Goal: Find specific page/section: Find specific page/section

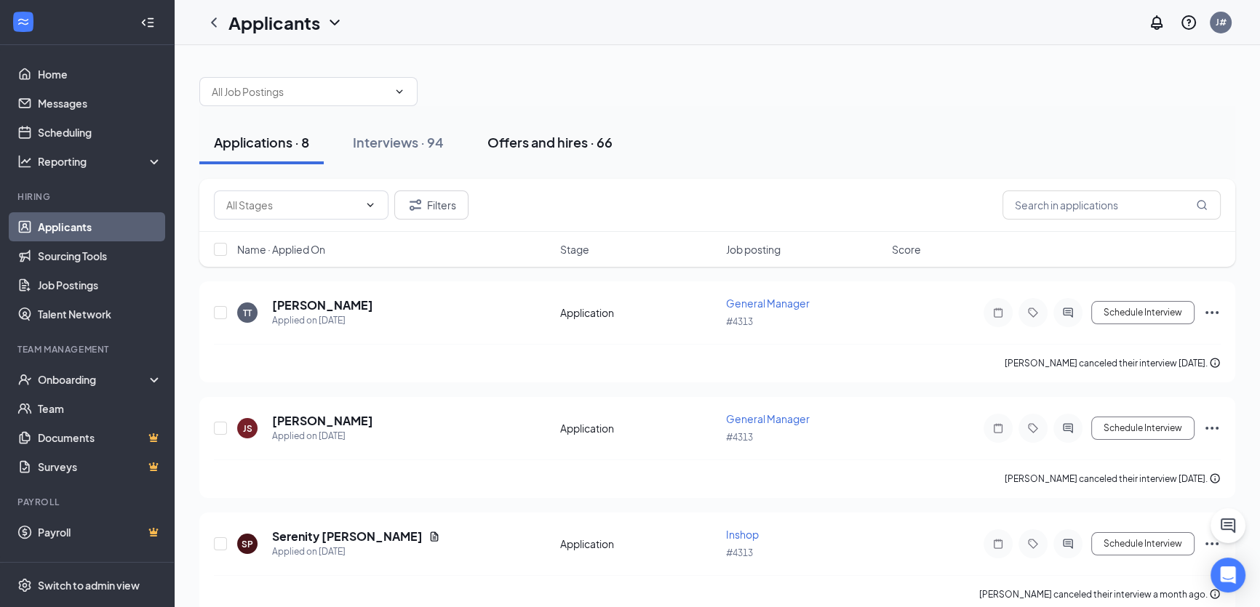
click at [538, 151] on button "Offers and hires · 66" at bounding box center [550, 143] width 154 height 44
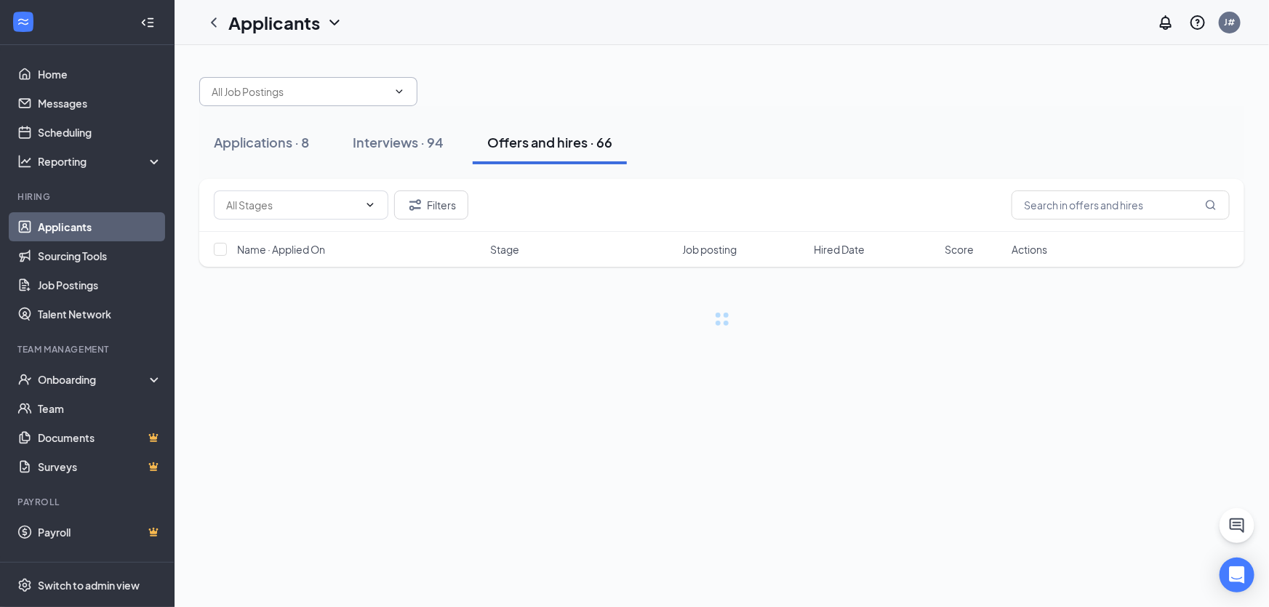
click at [307, 86] on input "text" at bounding box center [300, 92] width 176 height 16
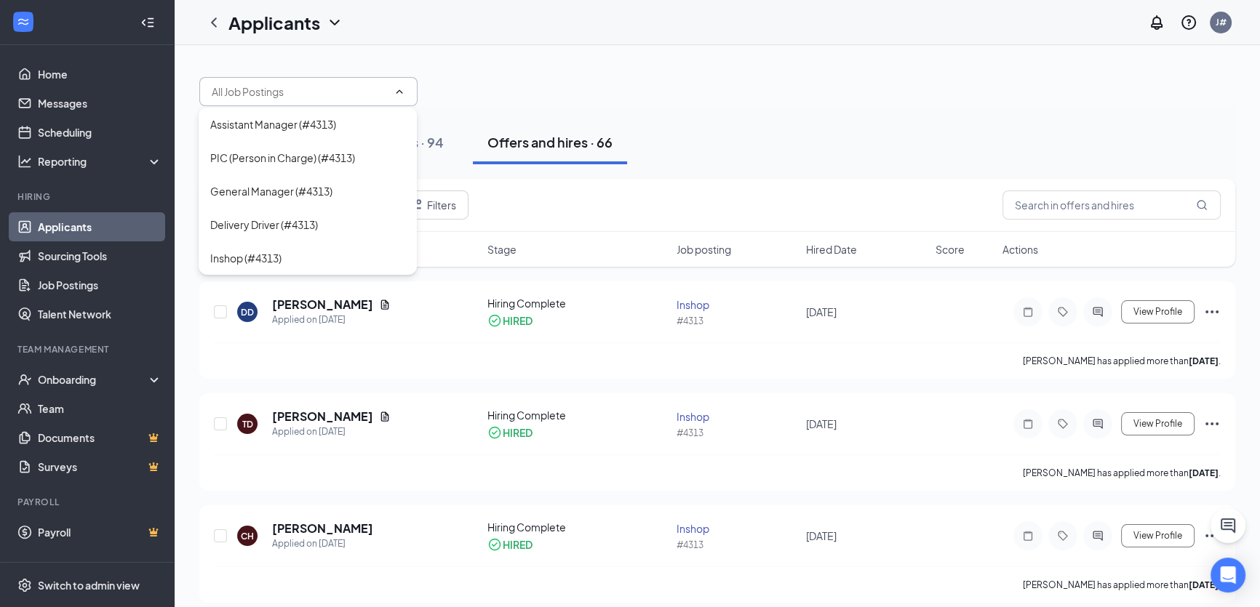
click at [669, 122] on div "Applications · 8 Interviews · 94 Offers and hires · 66" at bounding box center [717, 143] width 1036 height 44
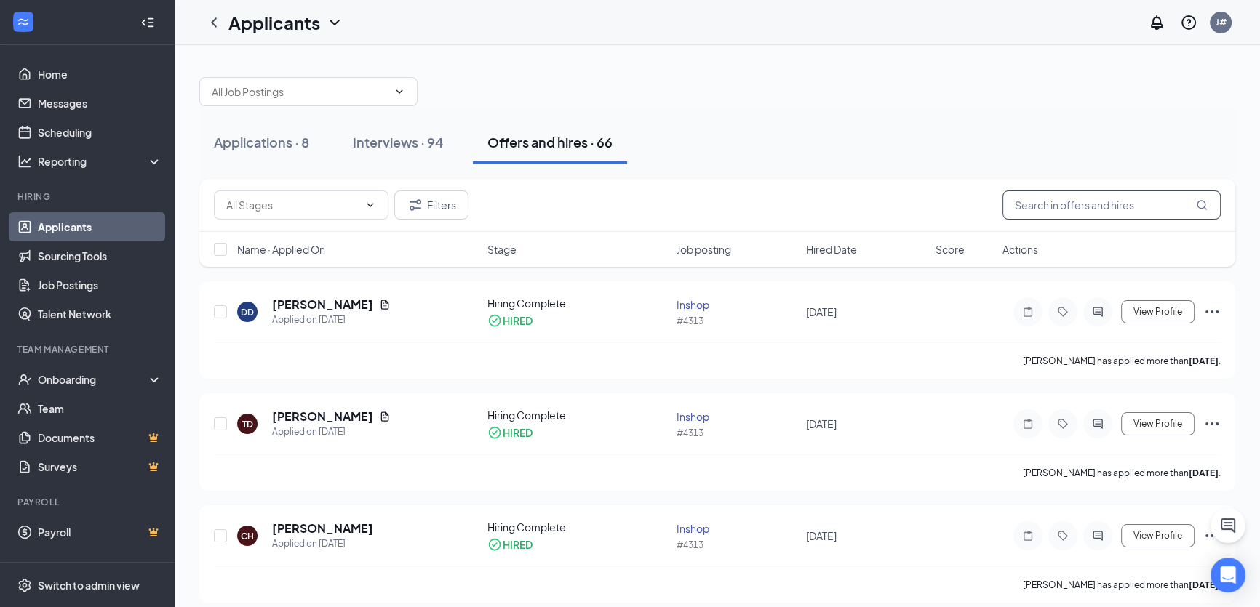
click at [1098, 207] on input "text" at bounding box center [1111, 205] width 218 height 29
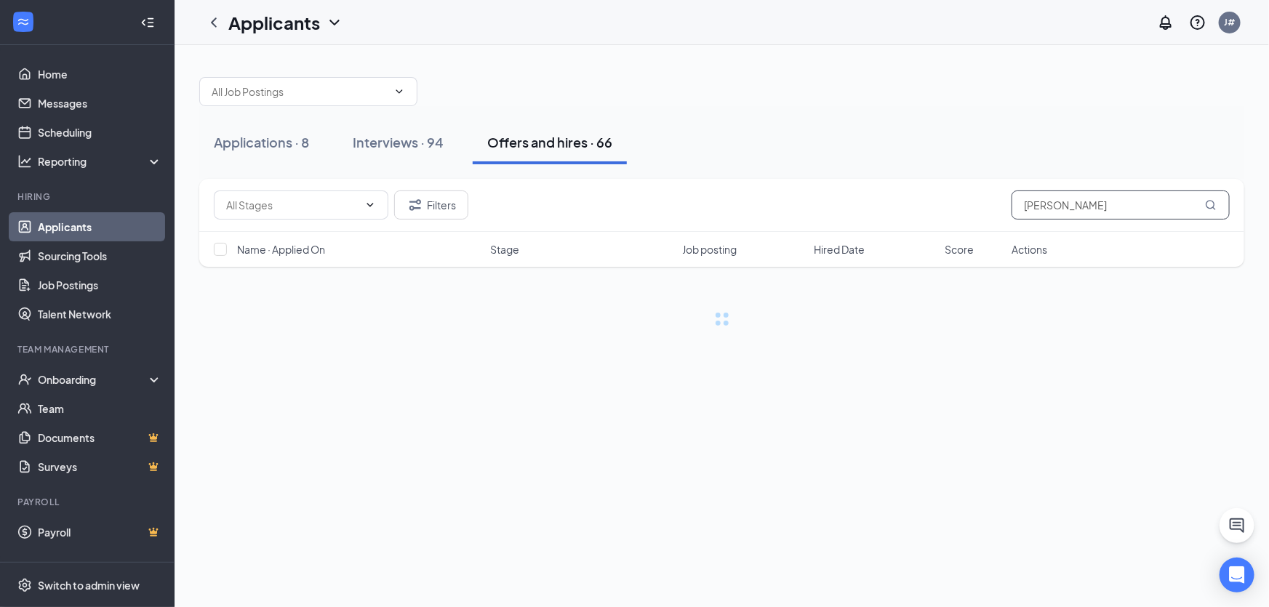
type input "[PERSON_NAME]"
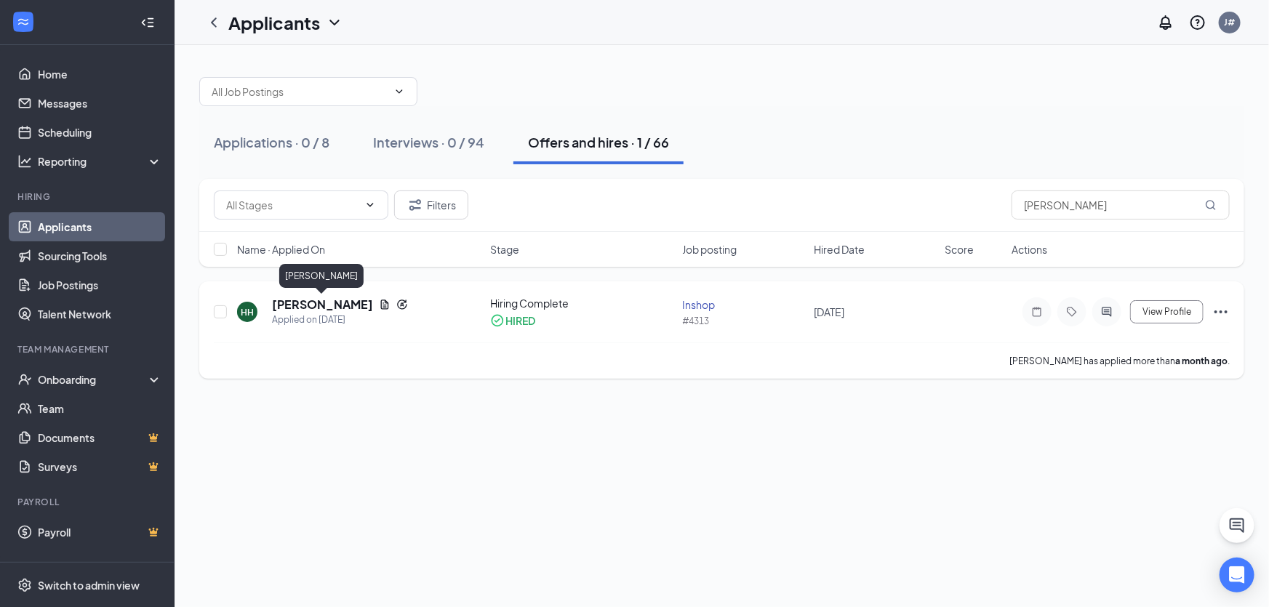
click at [356, 300] on h5 "[PERSON_NAME]" at bounding box center [322, 305] width 101 height 16
